Goal: Transaction & Acquisition: Register for event/course

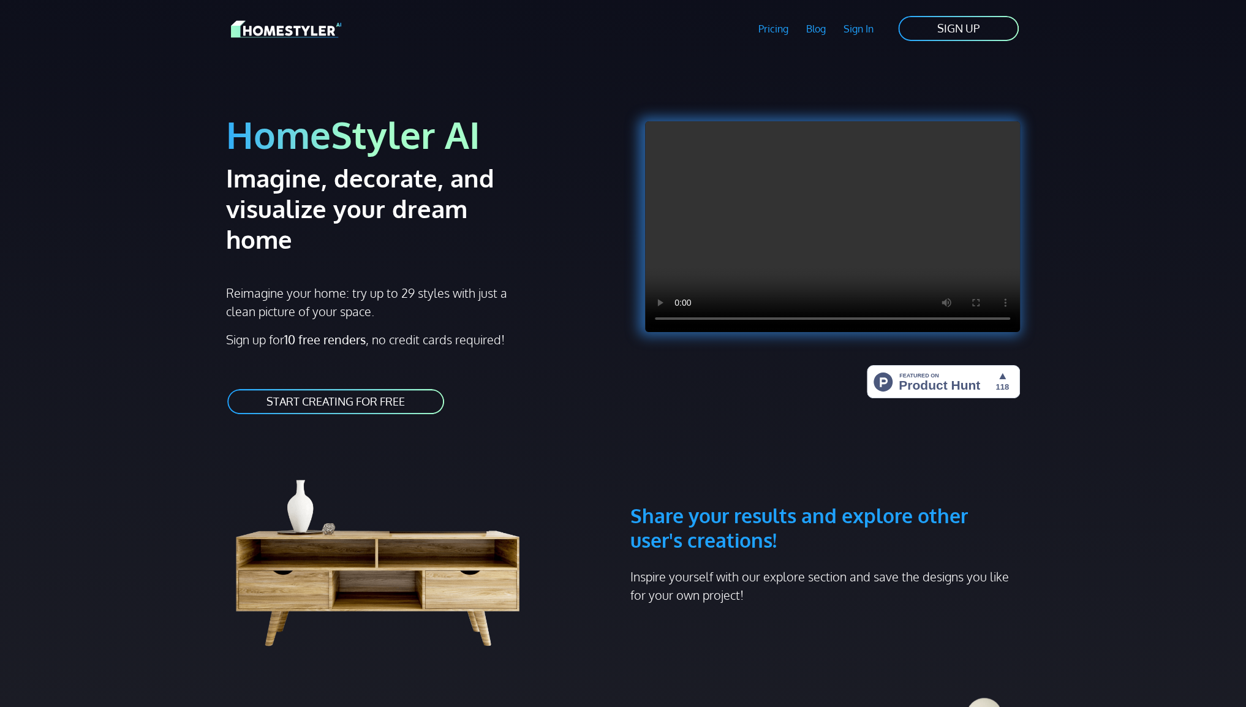
click at [395, 388] on link "START CREATING FOR FREE" at bounding box center [335, 402] width 219 height 28
click at [402, 388] on link "START CREATING FOR FREE" at bounding box center [335, 402] width 219 height 28
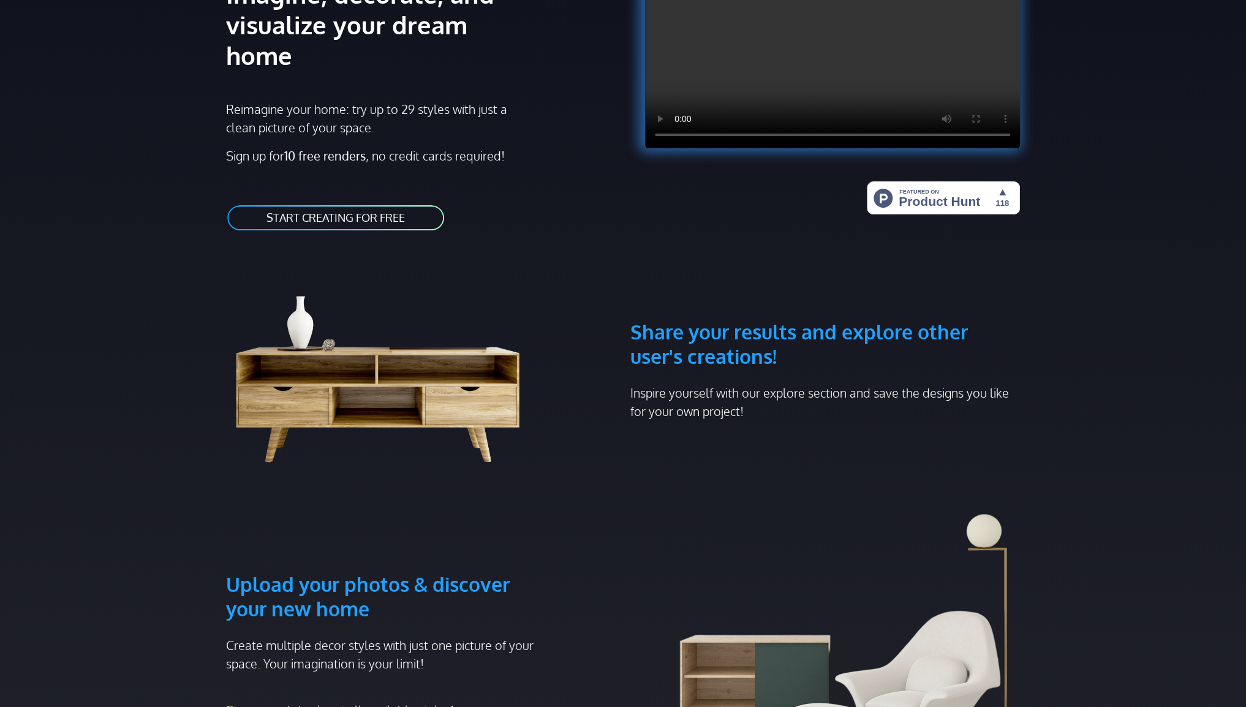
scroll to position [551, 0]
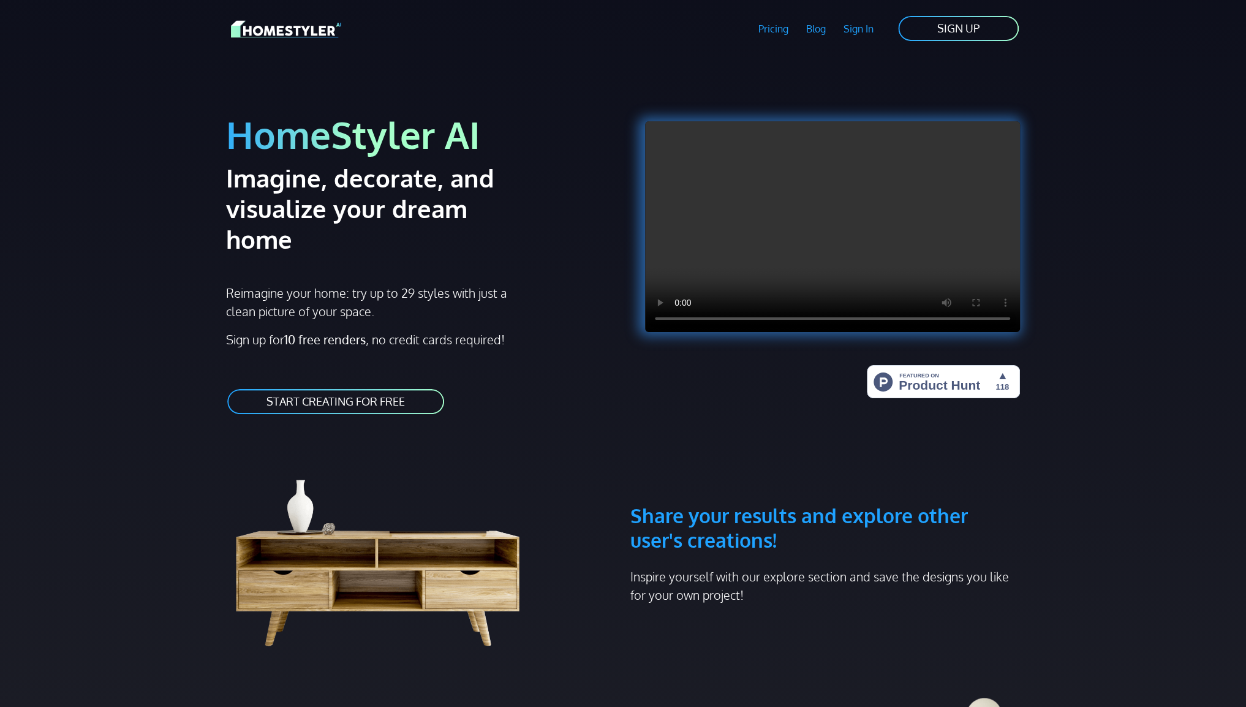
drag, startPoint x: 497, startPoint y: 320, endPoint x: 122, endPoint y: 118, distance: 426.2
drag, startPoint x: 122, startPoint y: 118, endPoint x: 107, endPoint y: 185, distance: 68.4
click at [506, 330] on p "Sign up for 10 free renders , no credit cards required!" at bounding box center [421, 339] width 390 height 18
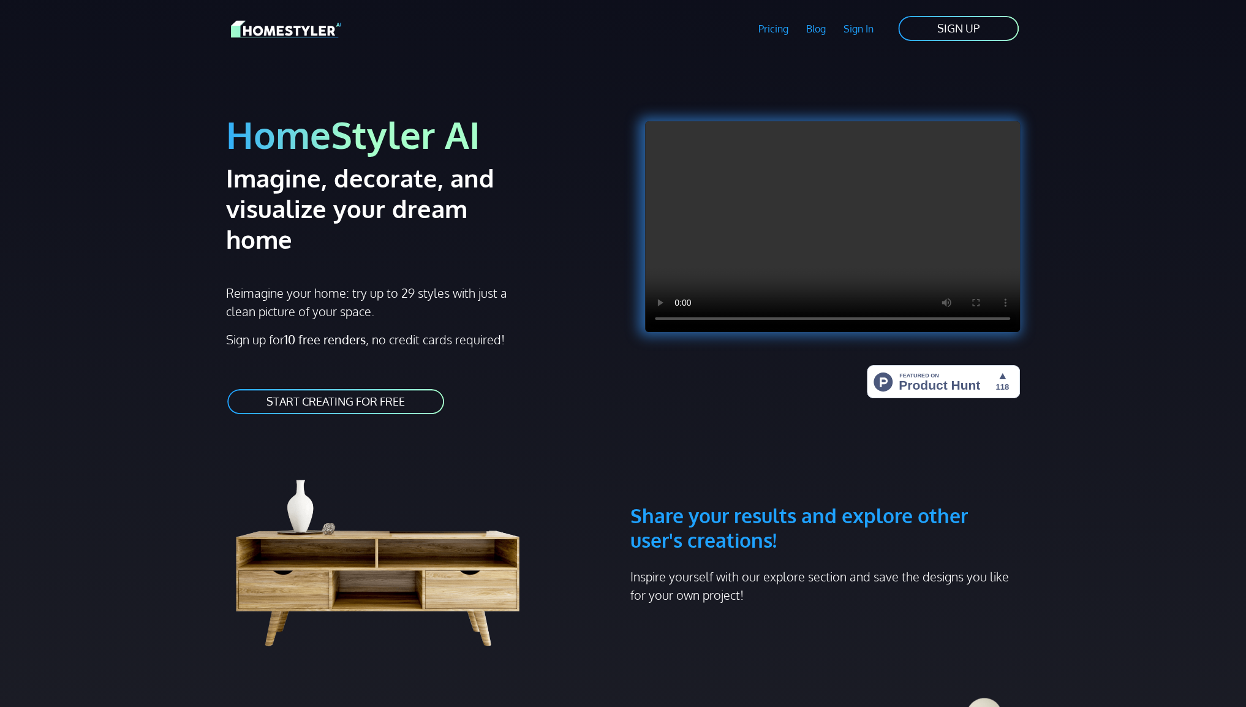
click at [512, 330] on p "Sign up for 10 free renders , no credit cards required!" at bounding box center [421, 339] width 390 height 18
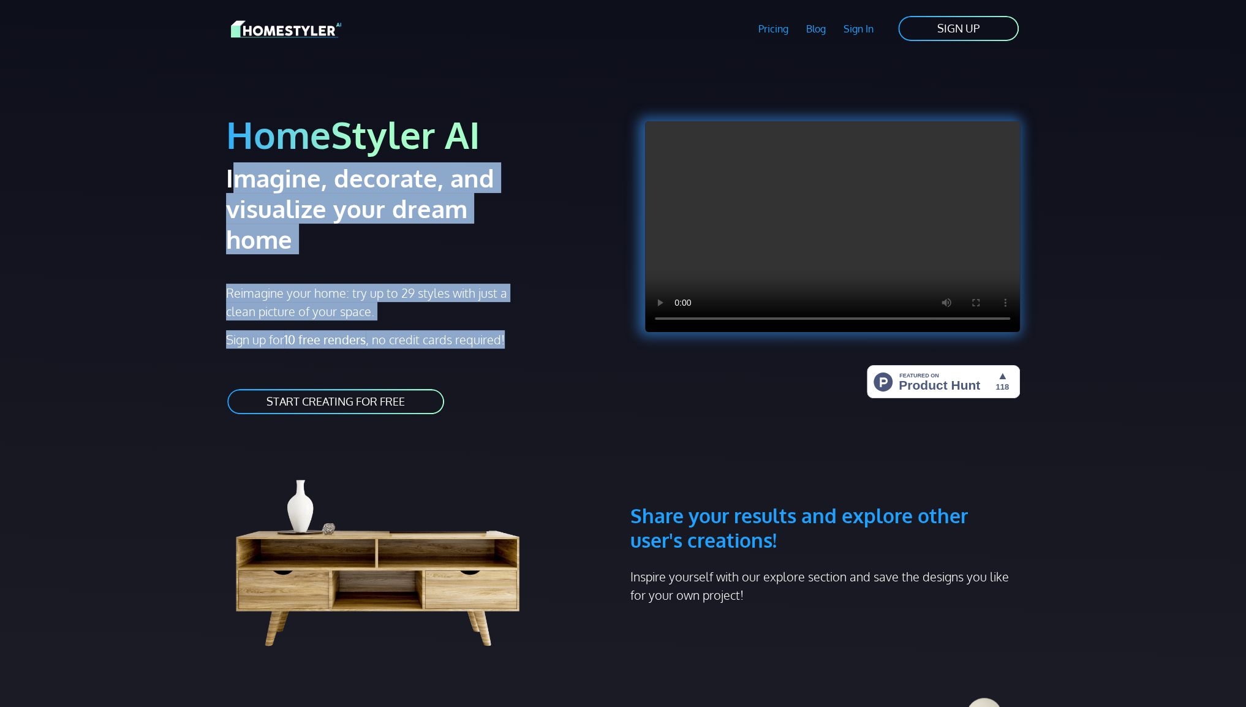
drag, startPoint x: 495, startPoint y: 298, endPoint x: 206, endPoint y: 185, distance: 310.4
drag, startPoint x: 206, startPoint y: 185, endPoint x: 548, endPoint y: 240, distance: 346.9
click at [544, 238] on div "HomeStyler AI Imagine, decorate, and visualize your dream home Reimagine your h…" at bounding box center [421, 251] width 404 height 358
click at [534, 284] on div "Reimagine your home: try up to 29 styles with just a clean picture of your spac…" at bounding box center [421, 316] width 390 height 65
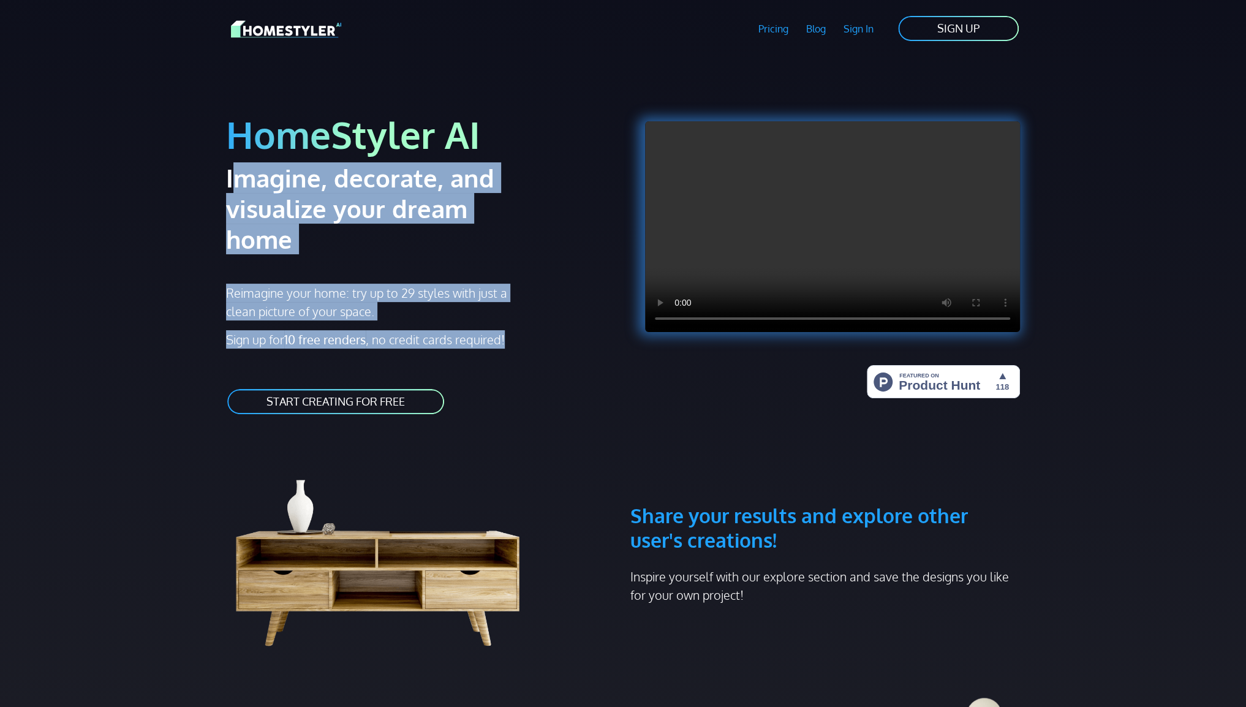
drag, startPoint x: 514, startPoint y: 308, endPoint x: 206, endPoint y: 187, distance: 331.0
drag, startPoint x: 206, startPoint y: 187, endPoint x: 429, endPoint y: 255, distance: 233.0
click at [429, 284] on p "Reimagine your home: try up to 29 styles with just a clean picture of your spac…" at bounding box center [372, 302] width 292 height 37
click at [428, 223] on h2 "Imagine, decorate, and visualize your dream home" at bounding box center [382, 208] width 312 height 92
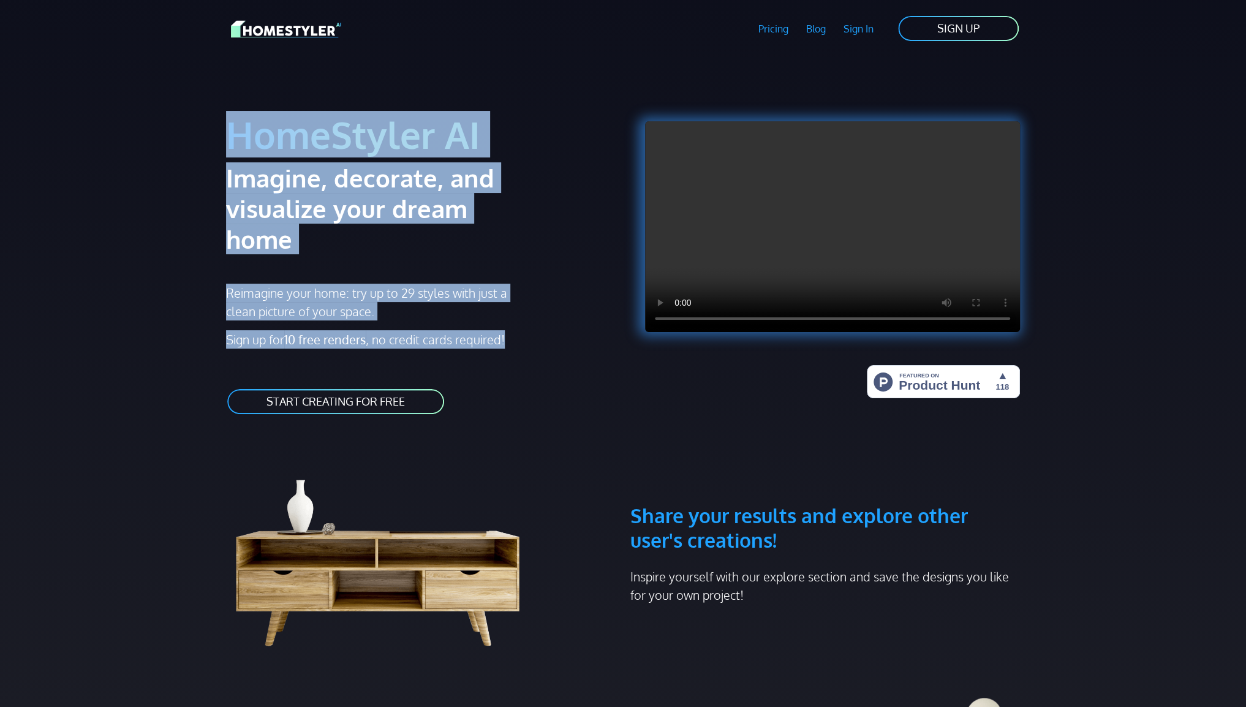
drag, startPoint x: 508, startPoint y: 306, endPoint x: 215, endPoint y: 138, distance: 337.5
drag, startPoint x: 215, startPoint y: 138, endPoint x: 191, endPoint y: 155, distance: 29.1
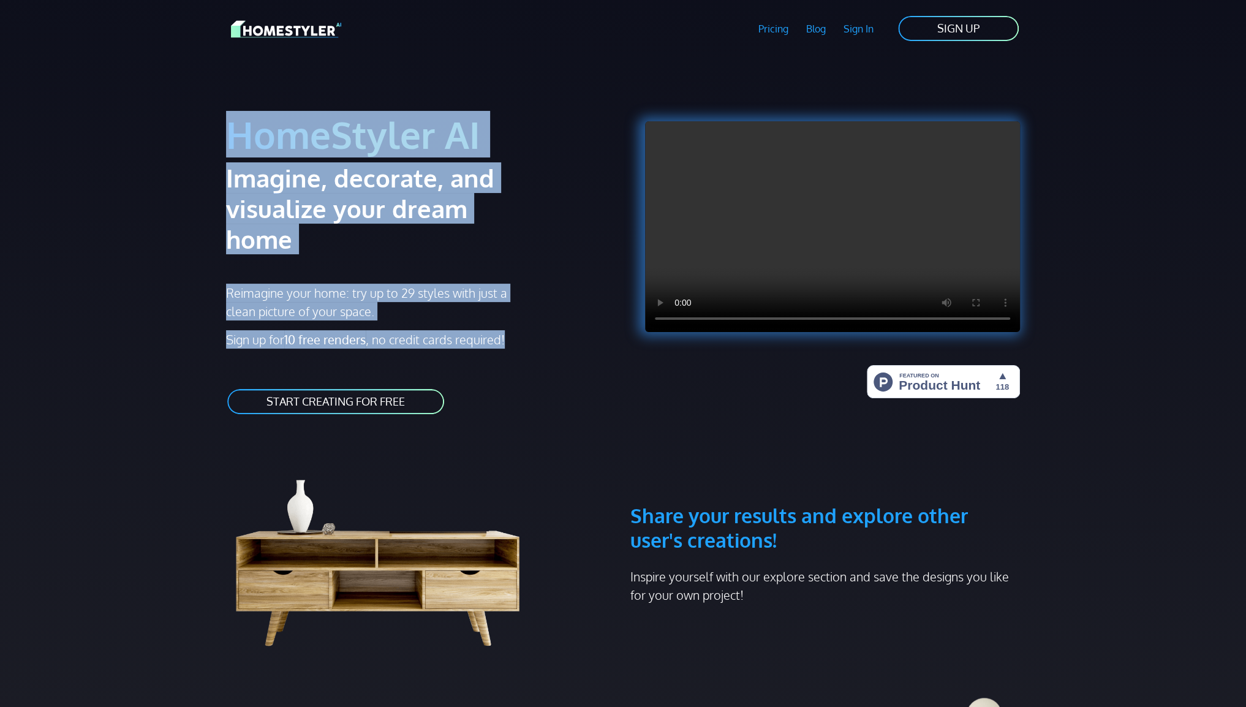
click at [382, 235] on div "HomeStyler AI Imagine, decorate, and visualize your dream home Reimagine your h…" at bounding box center [421, 251] width 404 height 358
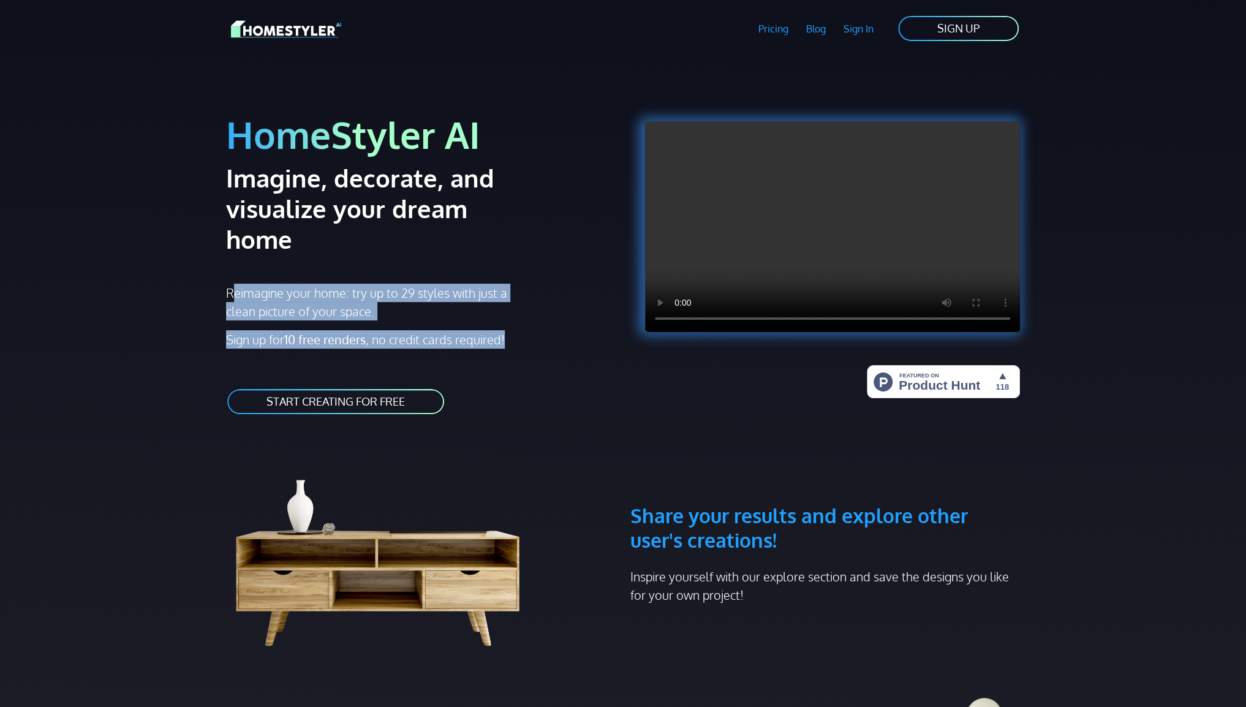
drag, startPoint x: 512, startPoint y: 304, endPoint x: 216, endPoint y: 236, distance: 304.2
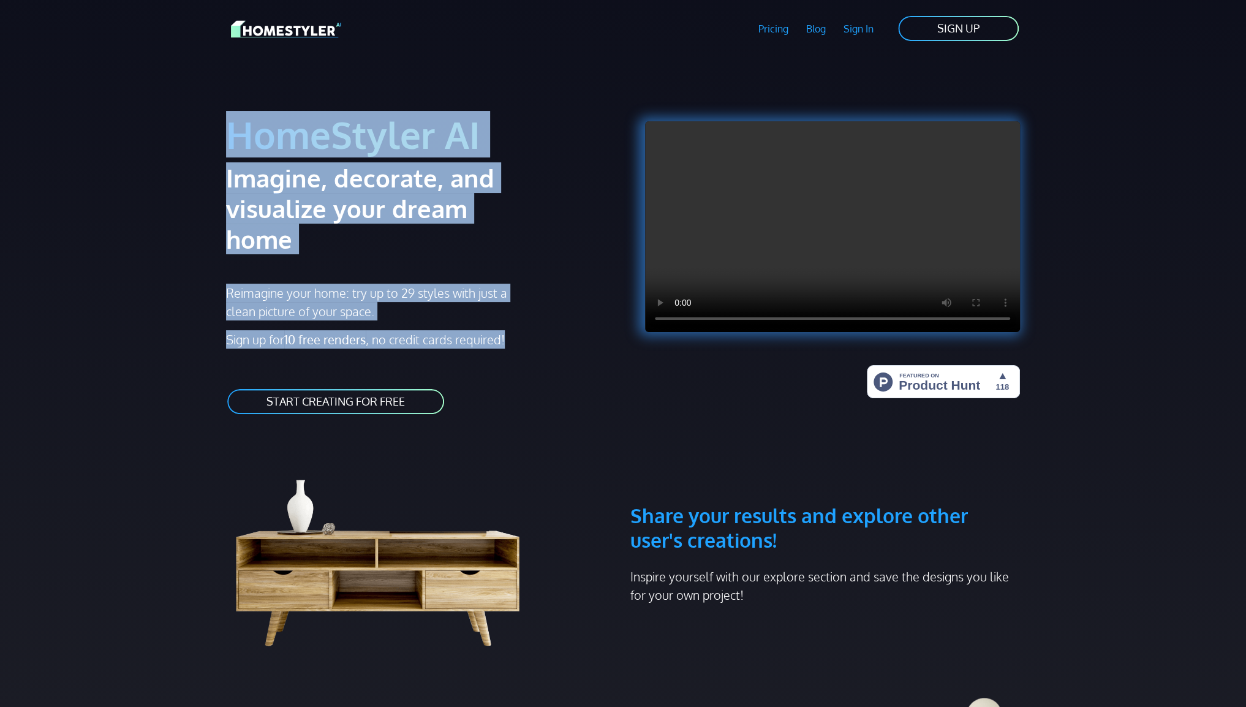
drag, startPoint x: 268, startPoint y: 168, endPoint x: 519, endPoint y: 298, distance: 282.8
click at [522, 330] on p "Sign up for 10 free renders , no credit cards required!" at bounding box center [421, 339] width 390 height 18
click at [520, 330] on p "Sign up for 10 free renders , no credit cards required!" at bounding box center [421, 339] width 390 height 18
drag, startPoint x: 518, startPoint y: 305, endPoint x: 220, endPoint y: 149, distance: 336.5
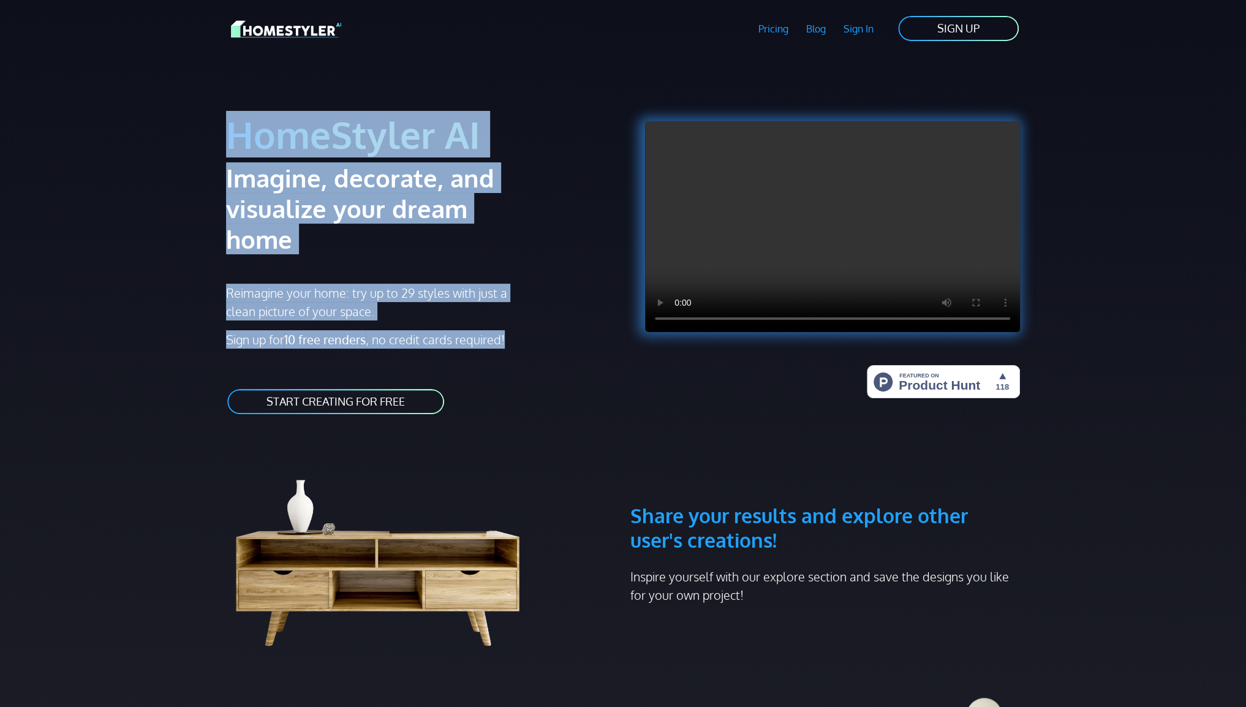
click at [220, 149] on div "HomeStyler AI Imagine, decorate, and visualize your dream home Reimagine your h…" at bounding box center [421, 251] width 404 height 358
click at [419, 284] on p "Reimagine your home: try up to 29 styles with just a clean picture of your spac…" at bounding box center [372, 302] width 292 height 37
drag, startPoint x: 517, startPoint y: 293, endPoint x: 201, endPoint y: 77, distance: 383.4
click at [500, 284] on p "Reimagine your home: try up to 29 styles with just a clean picture of your spac…" at bounding box center [372, 302] width 292 height 37
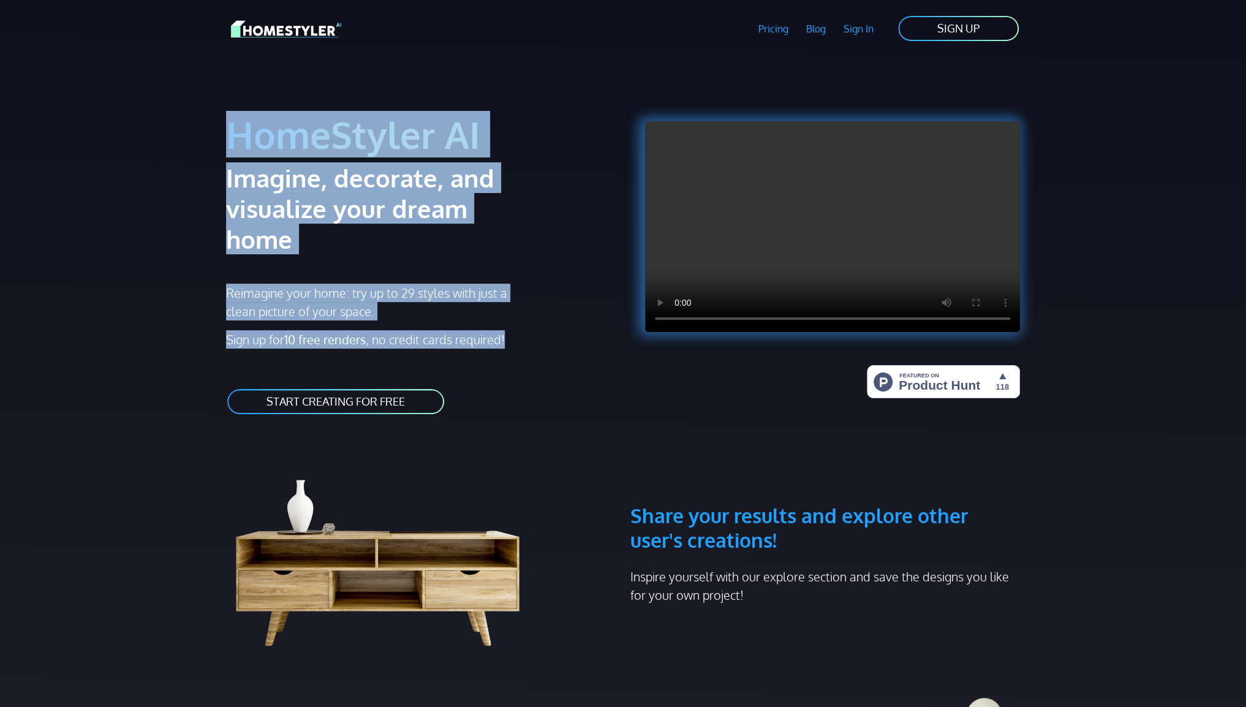
click at [521, 284] on div "Reimagine your home: try up to 29 styles with just a clean picture of your spac…" at bounding box center [421, 316] width 390 height 65
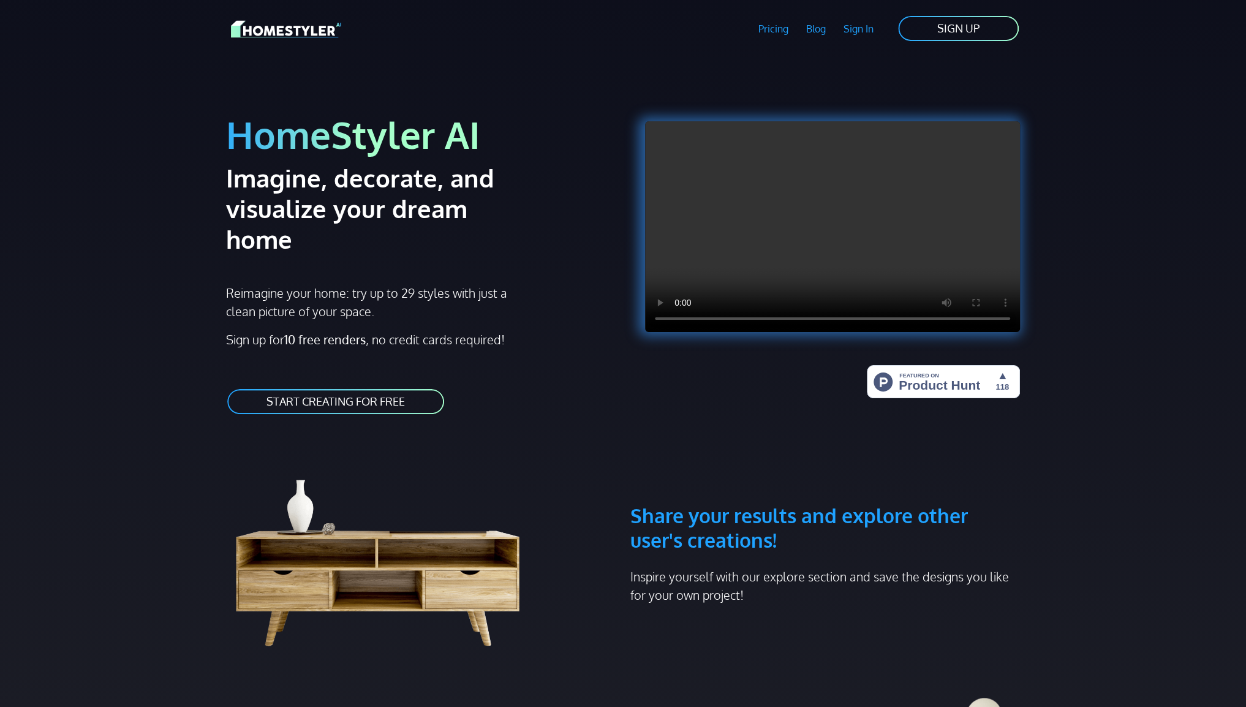
click at [396, 388] on link "START CREATING FOR FREE" at bounding box center [335, 402] width 219 height 28
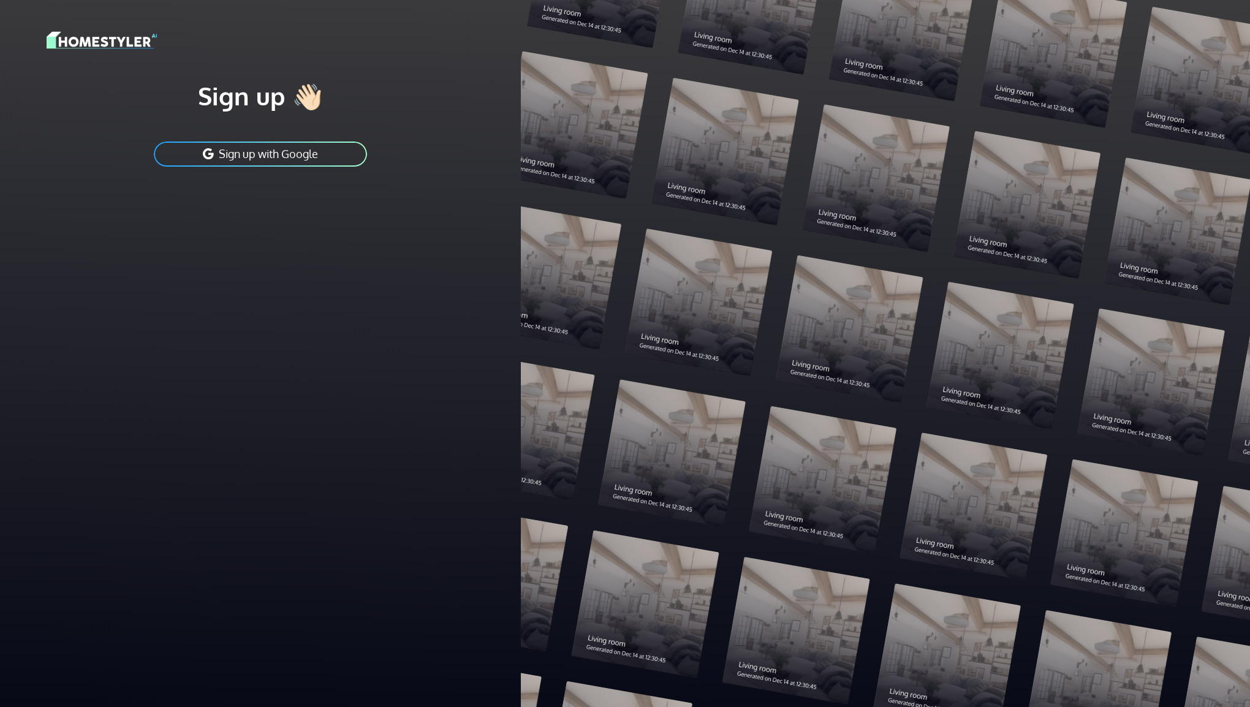
click at [292, 157] on button "Sign up with Google" at bounding box center [261, 154] width 216 height 28
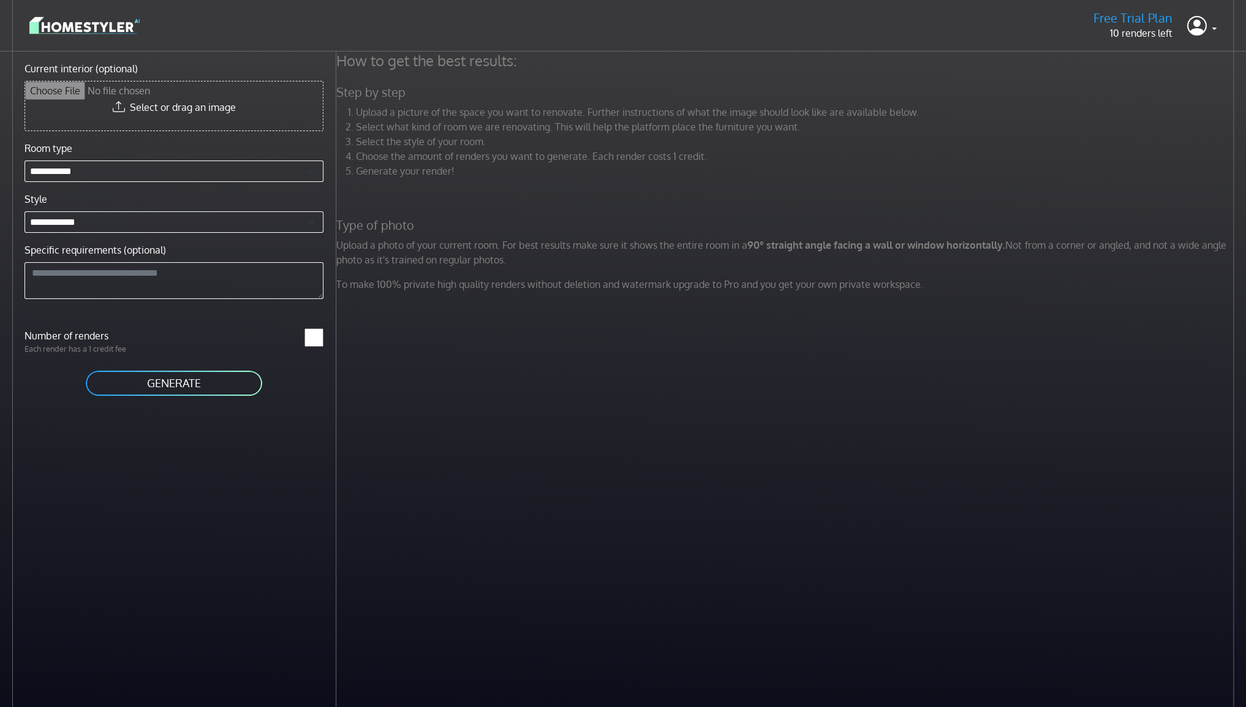
click at [639, 212] on div "How to get the best results: Step by step Upload a picture of the space you wan…" at bounding box center [786, 176] width 915 height 250
click at [1214, 36] on link at bounding box center [1201, 25] width 29 height 29
click at [1189, 82] on button "Sign out" at bounding box center [1167, 87] width 97 height 20
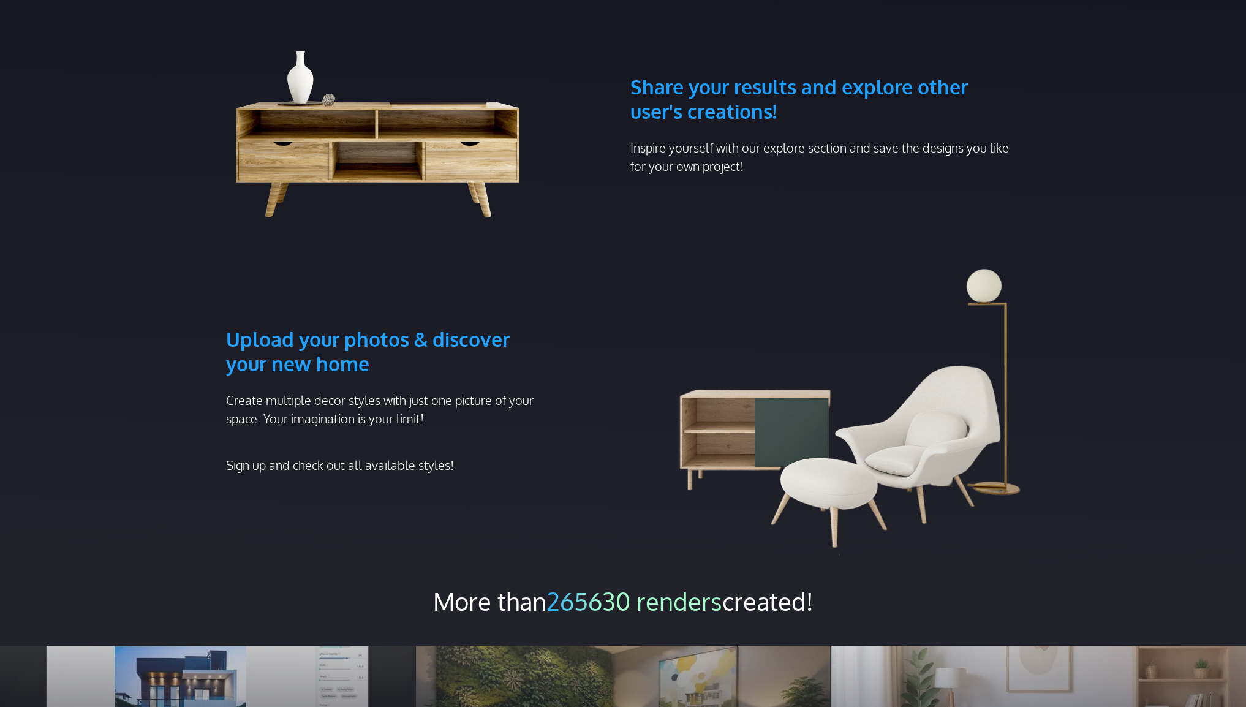
scroll to position [735, 0]
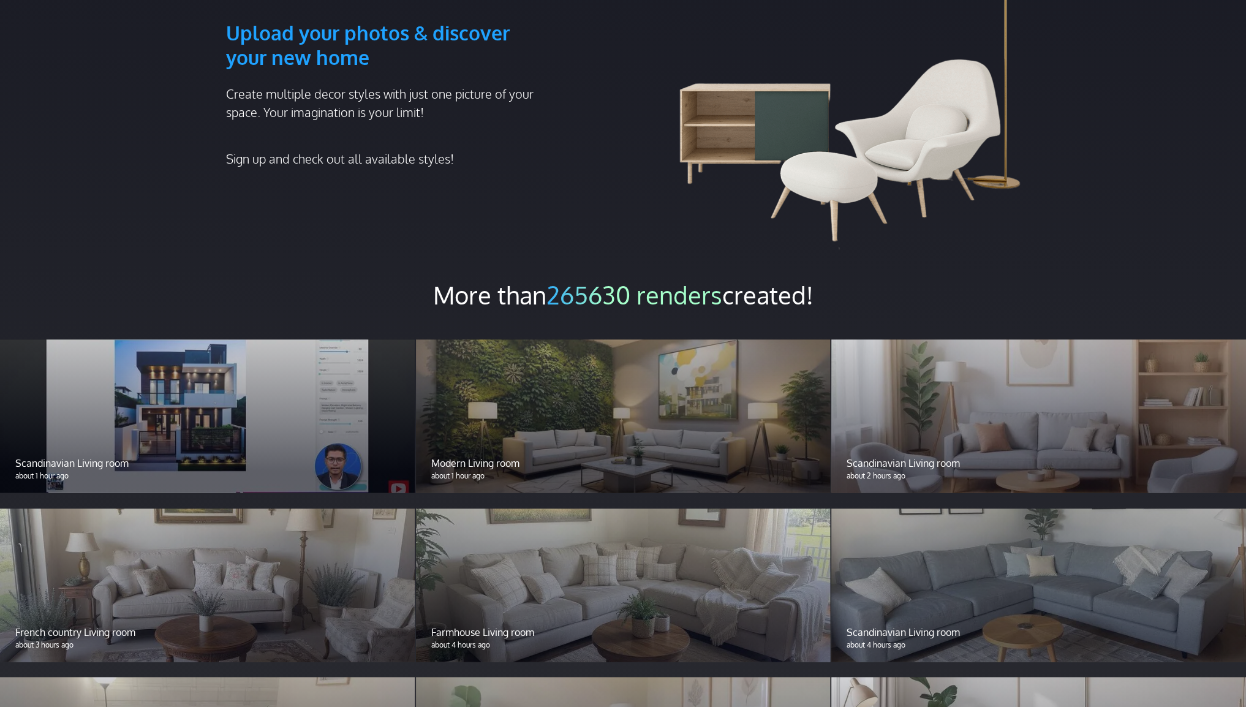
drag, startPoint x: 620, startPoint y: 391, endPoint x: 535, endPoint y: 421, distance: 90.1
click at [620, 391] on div at bounding box center [623, 415] width 415 height 153
click at [456, 456] on p "Modern Living room" at bounding box center [623, 463] width 384 height 15
click at [480, 456] on p "Modern Living room" at bounding box center [623, 463] width 384 height 15
click at [113, 456] on p "Scandinavian Living room" at bounding box center [207, 463] width 384 height 15
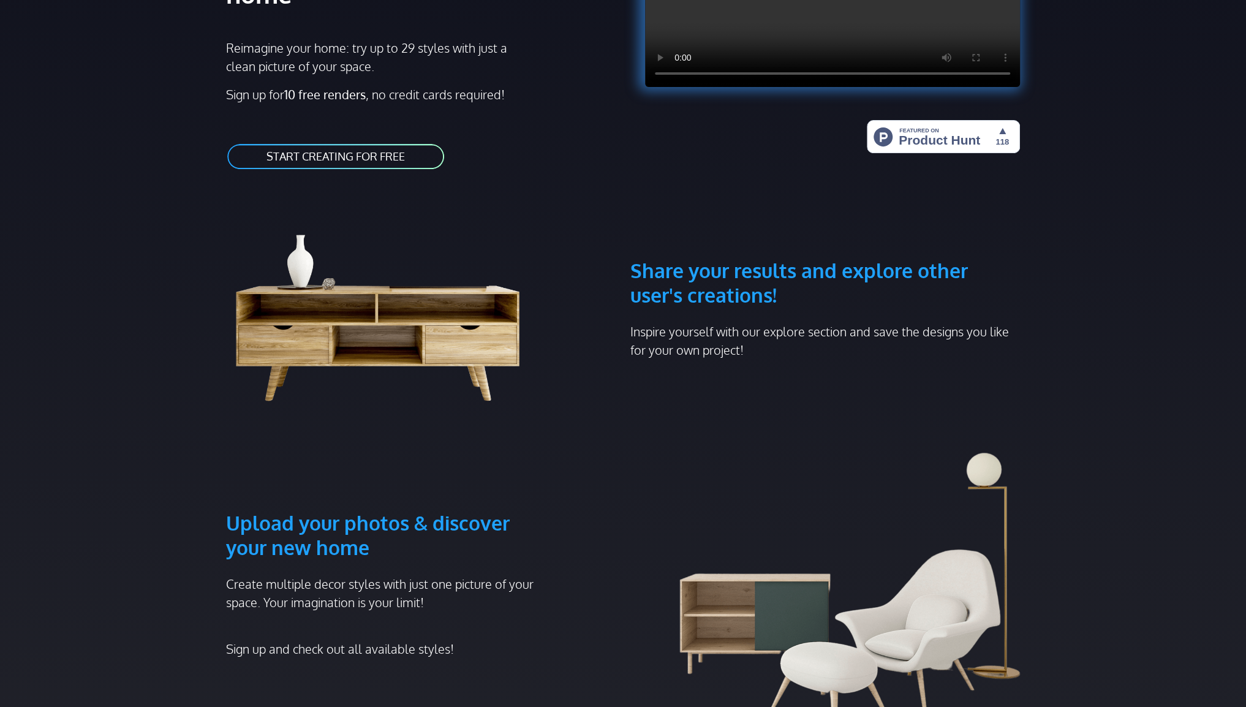
scroll to position [184, 0]
